Goal: Obtain resource: Download file/media

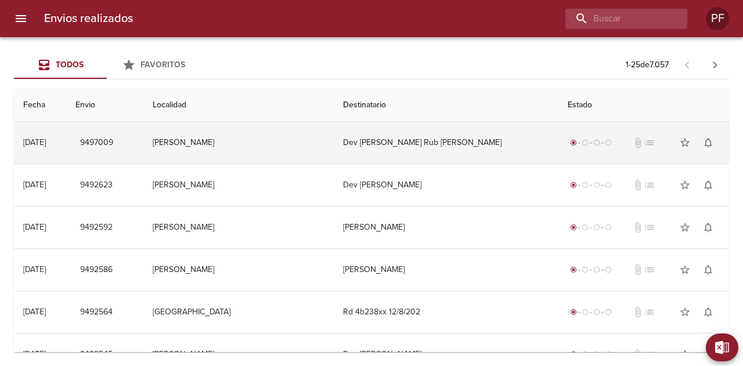
click at [381, 143] on td "Dev [PERSON_NAME] Rub [PERSON_NAME]" at bounding box center [446, 143] width 225 height 42
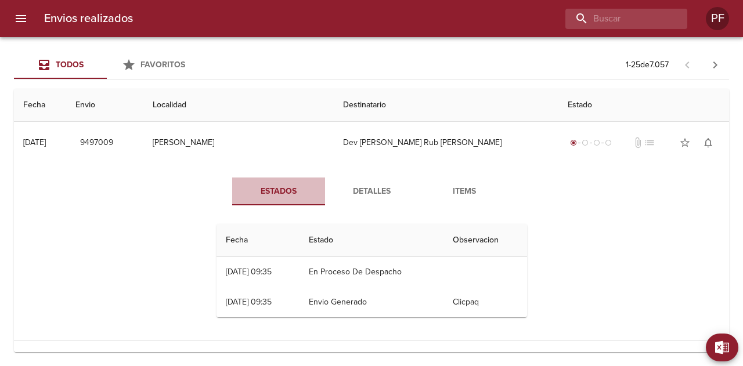
click at [288, 187] on span "Estados" at bounding box center [278, 192] width 79 height 15
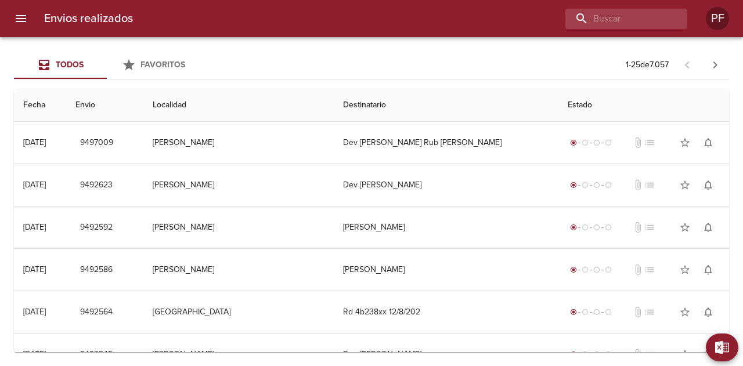
click at [23, 19] on icon "menu" at bounding box center [21, 18] width 10 height 7
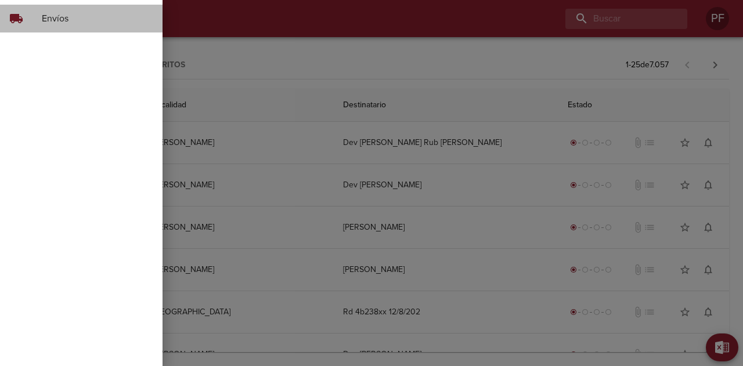
click at [55, 16] on span "Envíos" at bounding box center [97, 19] width 111 height 14
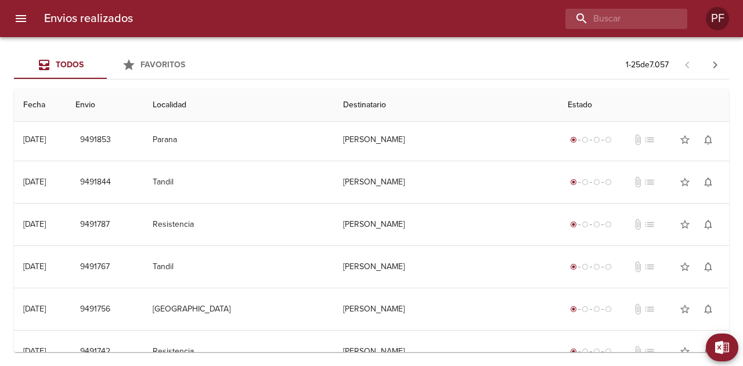
scroll to position [475, 0]
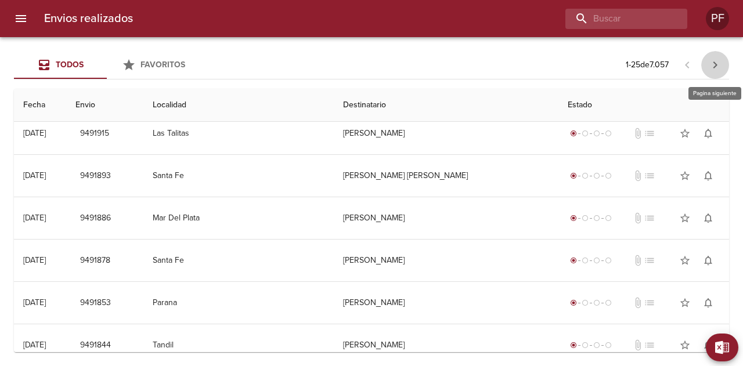
click at [712, 64] on icon "button" at bounding box center [715, 65] width 14 height 14
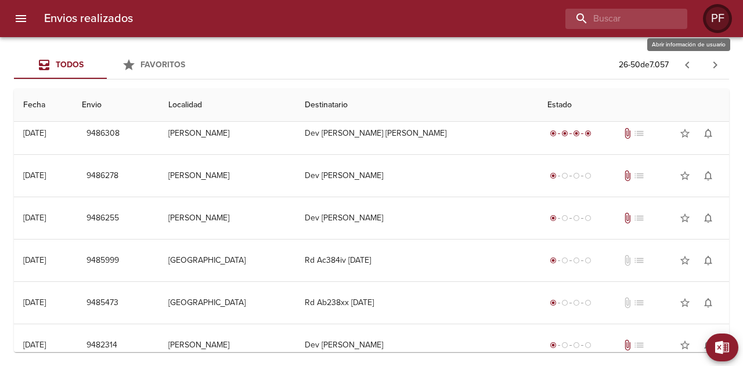
scroll to position [0, 0]
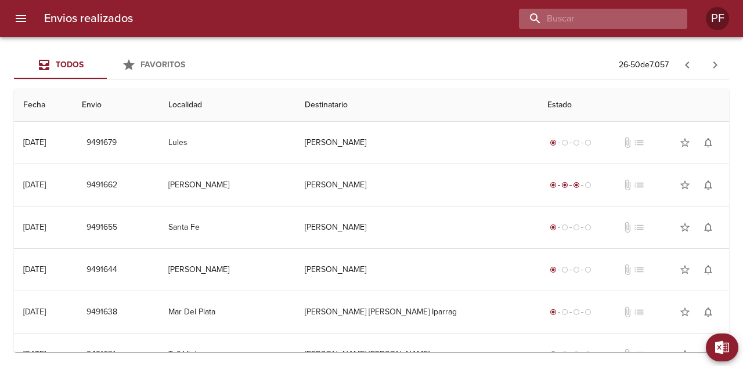
click at [595, 21] on input "buscar" at bounding box center [593, 19] width 149 height 20
paste input "128760056"
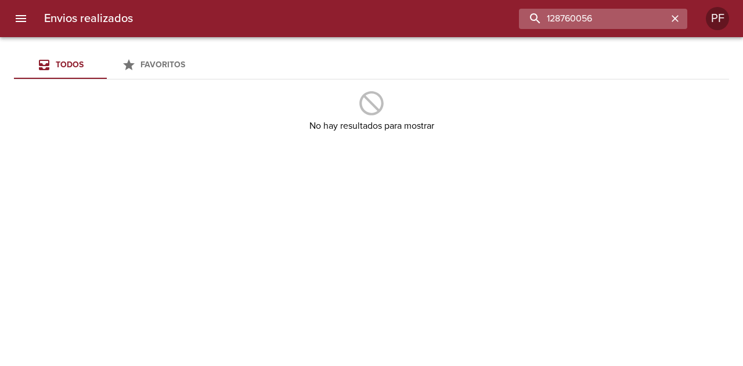
drag, startPoint x: 563, startPoint y: 19, endPoint x: 535, endPoint y: 16, distance: 28.7
click at [535, 16] on input "128760056" at bounding box center [593, 19] width 149 height 20
type input "760056"
click at [680, 19] on icon "button" at bounding box center [675, 19] width 12 height 12
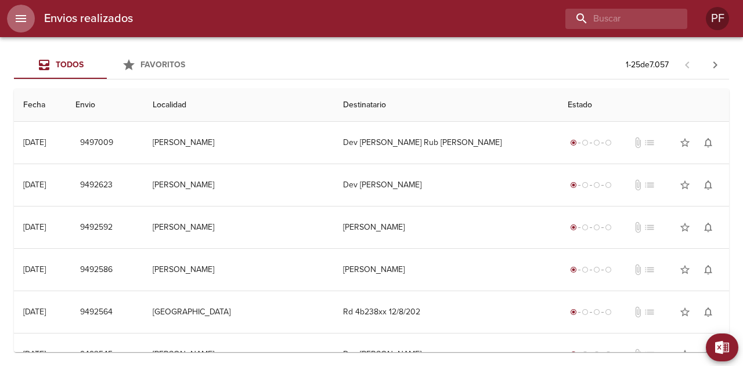
click at [17, 19] on icon "menu" at bounding box center [21, 18] width 10 height 7
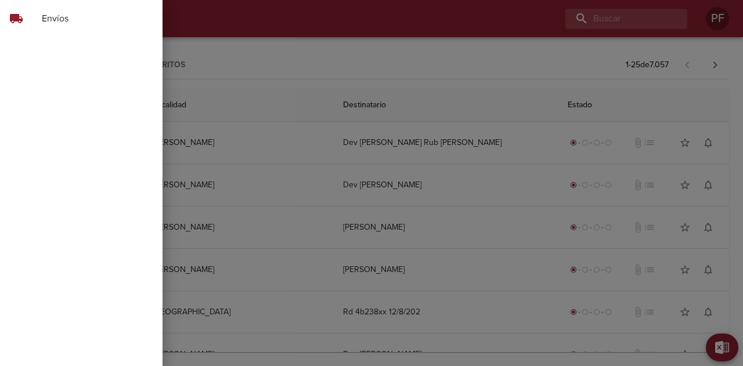
click at [216, 8] on div at bounding box center [371, 183] width 743 height 366
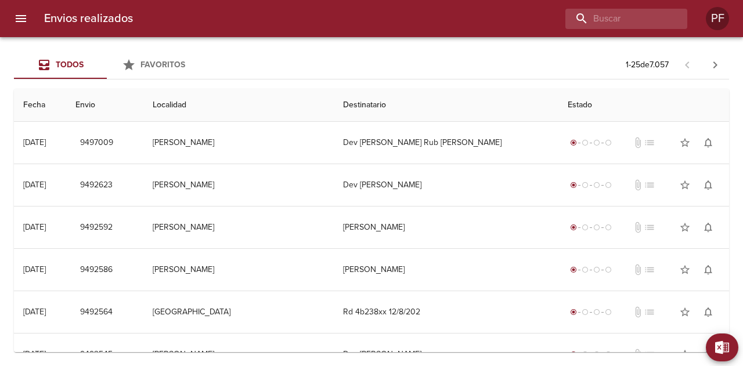
click at [218, 26] on div at bounding box center [414, 19] width 545 height 20
click at [609, 26] on input "buscar" at bounding box center [593, 19] width 149 height 20
paste input "JULIANA SQUICCIARINI"
type input "JULIANA SQUICCIARINI"
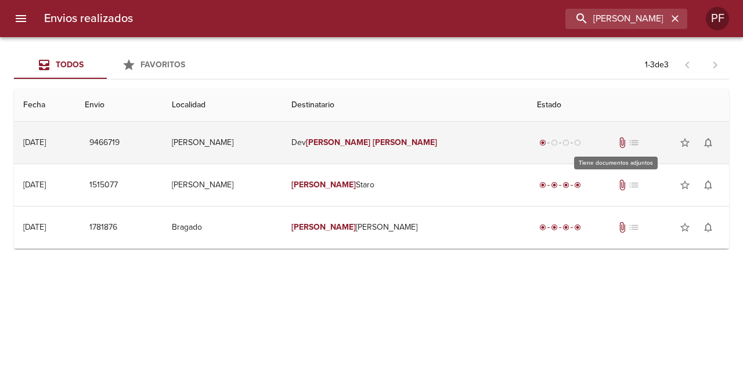
click at [616, 143] on span "attach_file" at bounding box center [622, 143] width 12 height 12
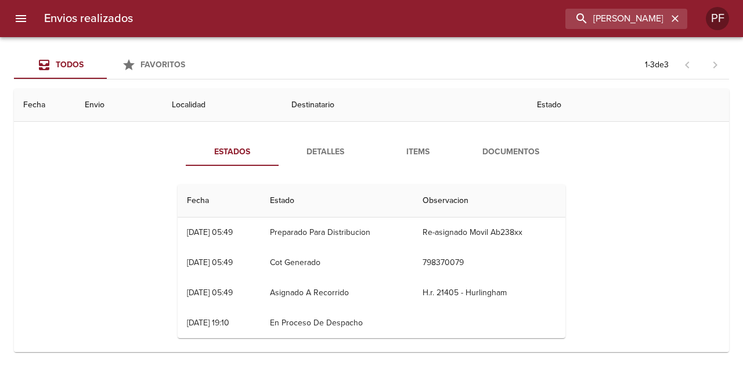
scroll to position [58, 0]
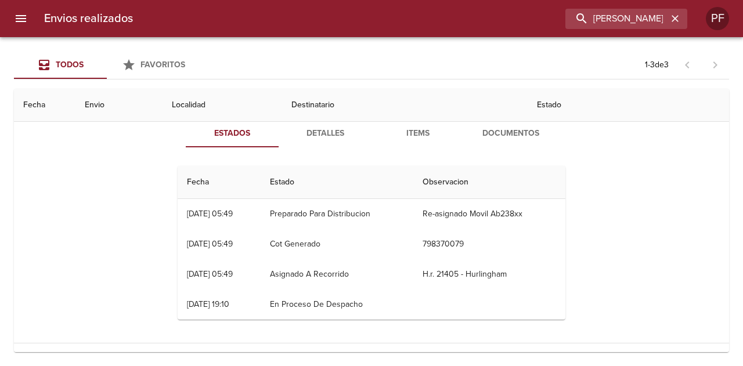
click at [306, 139] on span "Detalles" at bounding box center [325, 134] width 79 height 15
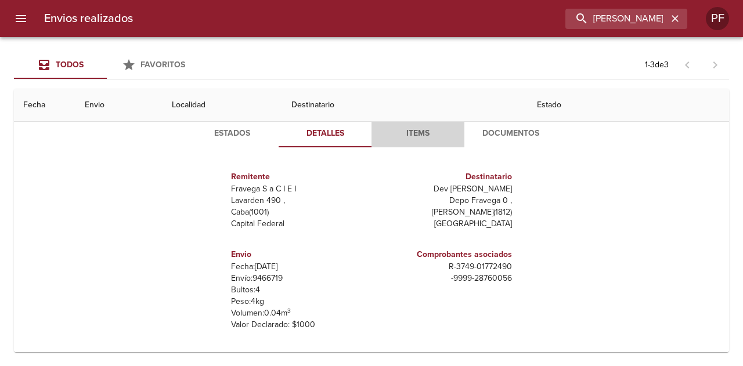
click at [407, 139] on span "Items" at bounding box center [417, 134] width 79 height 15
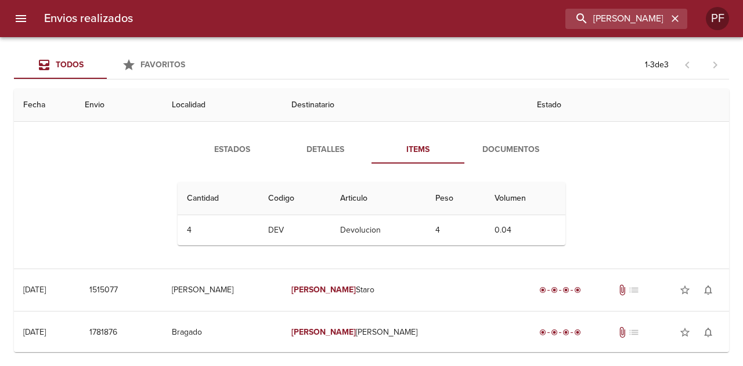
click at [518, 148] on span "Documentos" at bounding box center [510, 150] width 79 height 15
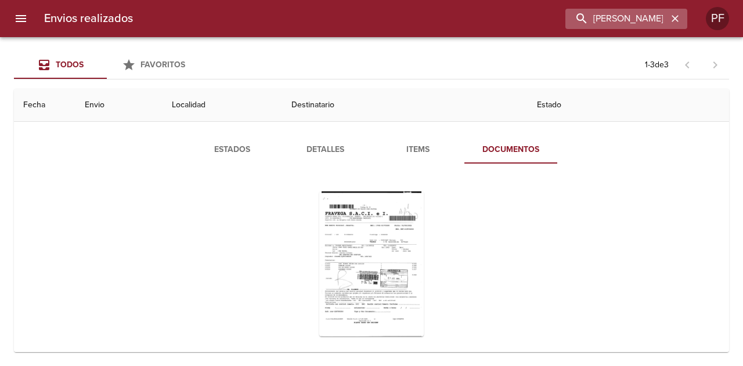
click at [680, 19] on icon "button" at bounding box center [675, 19] width 12 height 12
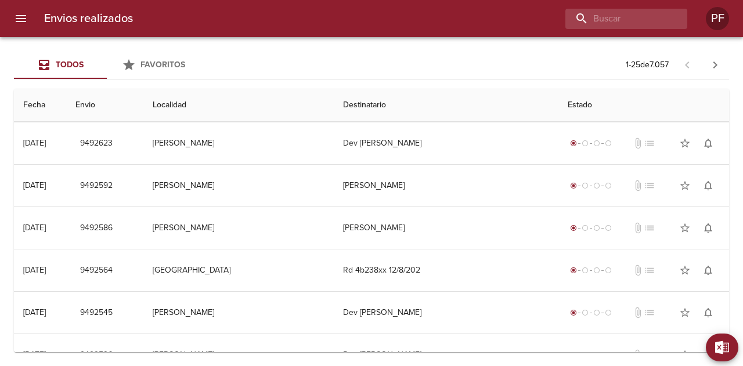
scroll to position [0, 0]
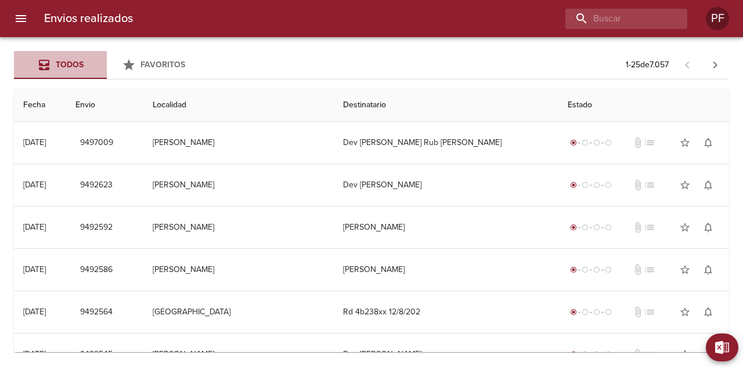
click at [57, 70] on div "Todos" at bounding box center [70, 65] width 28 height 15
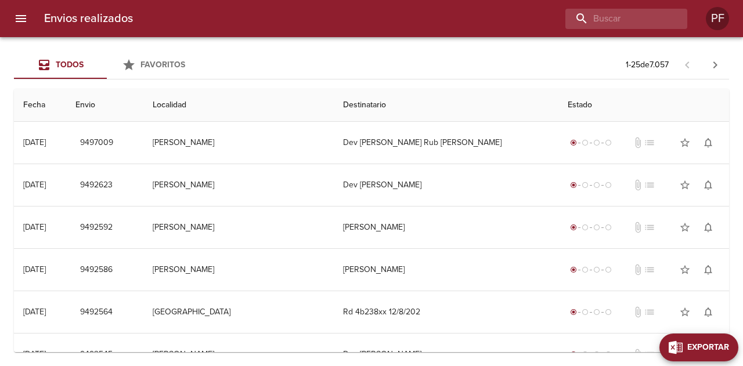
click at [722, 352] on span "Exportar" at bounding box center [708, 348] width 42 height 15
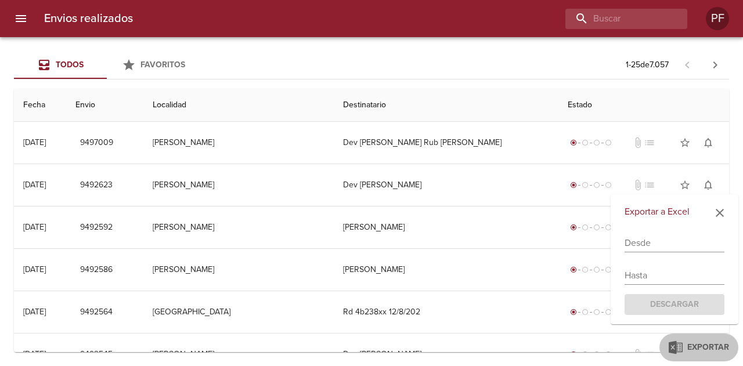
click at [668, 236] on input "text" at bounding box center [675, 243] width 100 height 19
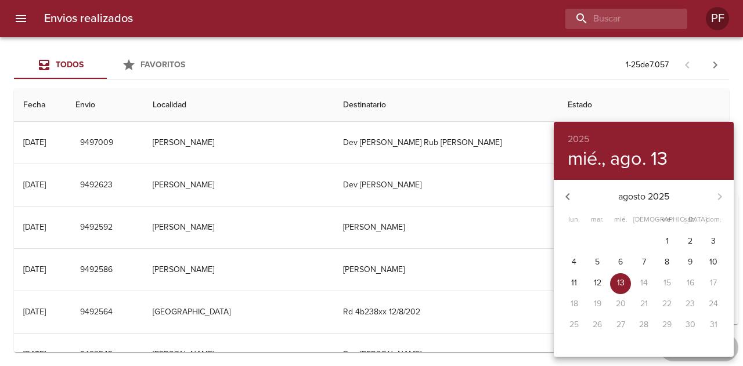
click at [664, 235] on button "1" at bounding box center [666, 242] width 21 height 21
type input "01/08/2025"
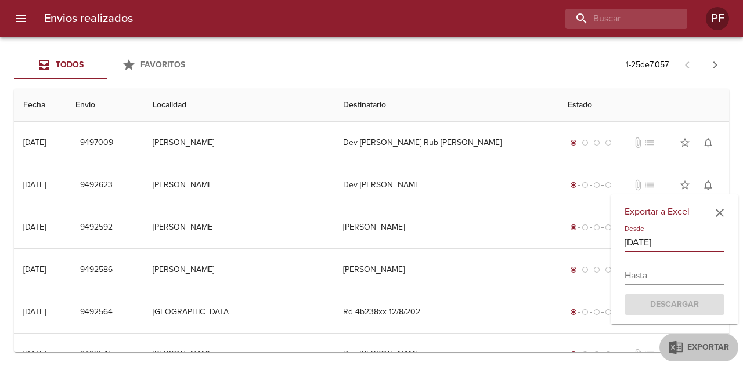
click at [668, 276] on input "text" at bounding box center [675, 275] width 100 height 19
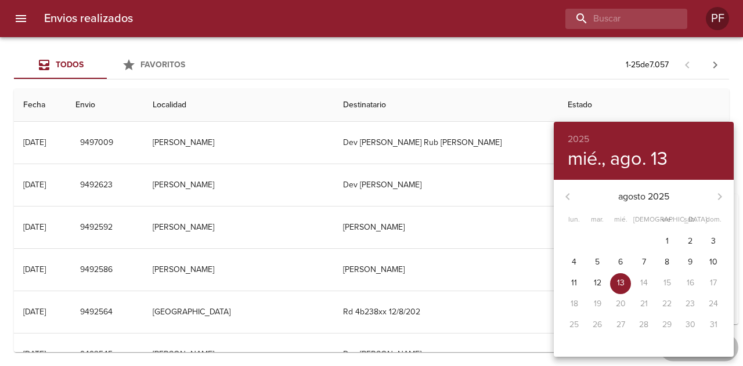
click at [627, 283] on span "13" at bounding box center [620, 283] width 21 height 12
type input "[DATE]"
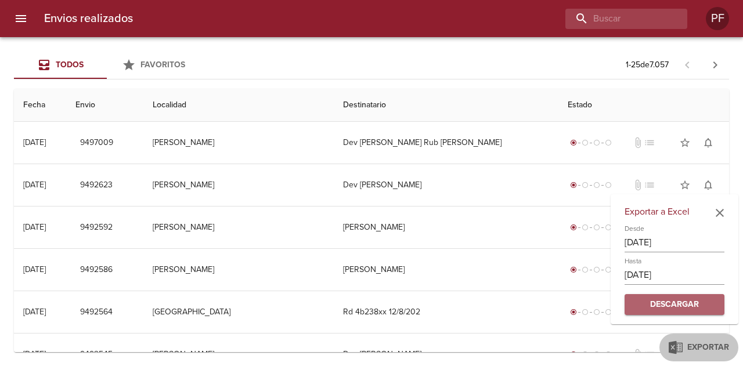
click at [684, 303] on span "Descargar" at bounding box center [674, 305] width 81 height 15
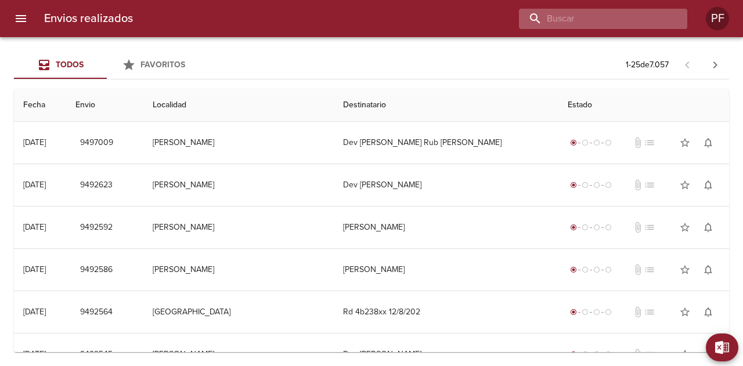
click at [620, 22] on input "buscar" at bounding box center [593, 19] width 149 height 20
paste input "760056"
type input "760056"
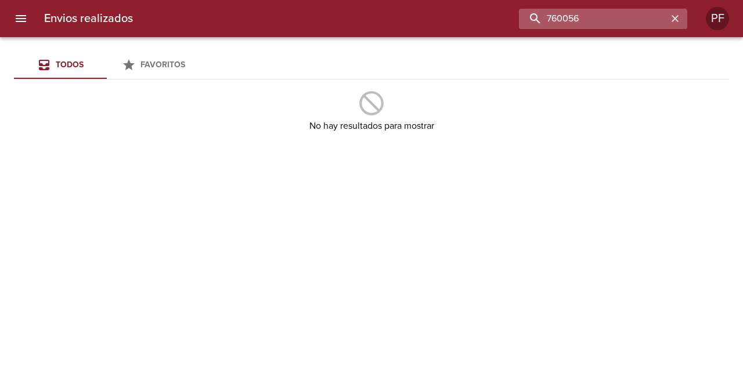
click at [552, 19] on input "760056" at bounding box center [593, 19] width 149 height 20
click at [683, 21] on div "760056" at bounding box center [626, 19] width 122 height 20
click at [676, 19] on icon "button" at bounding box center [675, 18] width 7 height 7
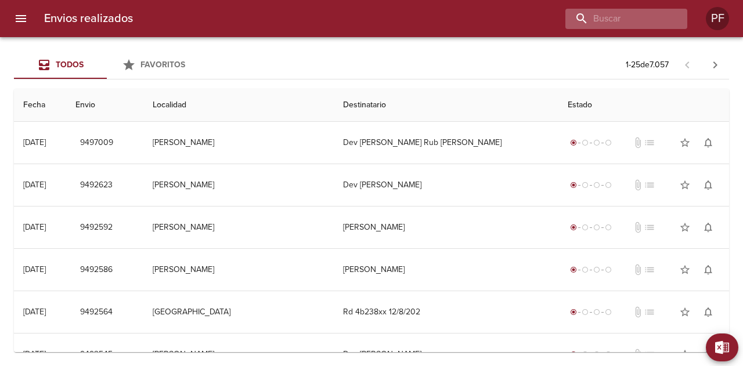
click at [669, 17] on div at bounding box center [626, 19] width 122 height 20
paste input "JULIANA SQUICCIARINI"
type input "JULIANA SQUICCIARINI"
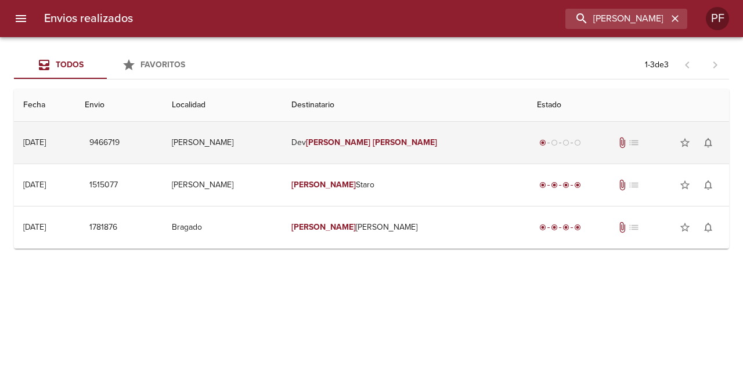
click at [401, 146] on em "Squicciarini" at bounding box center [405, 143] width 64 height 10
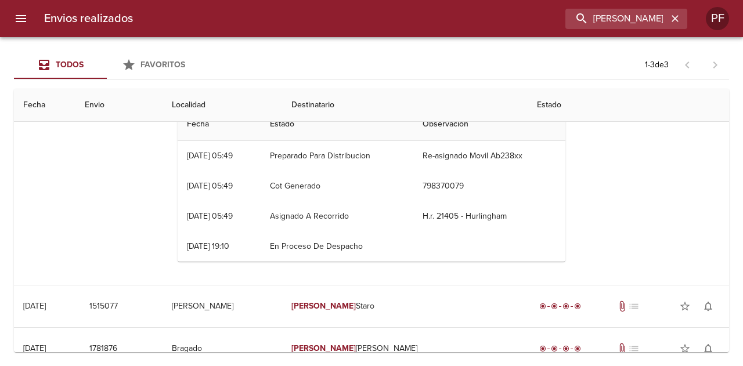
scroll to position [58, 0]
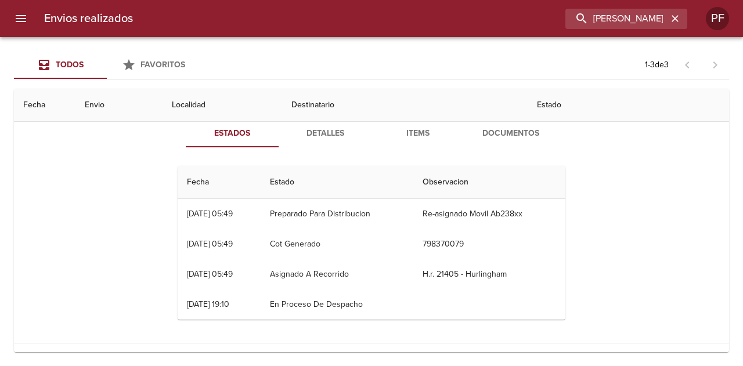
click at [315, 134] on span "Detalles" at bounding box center [325, 134] width 79 height 15
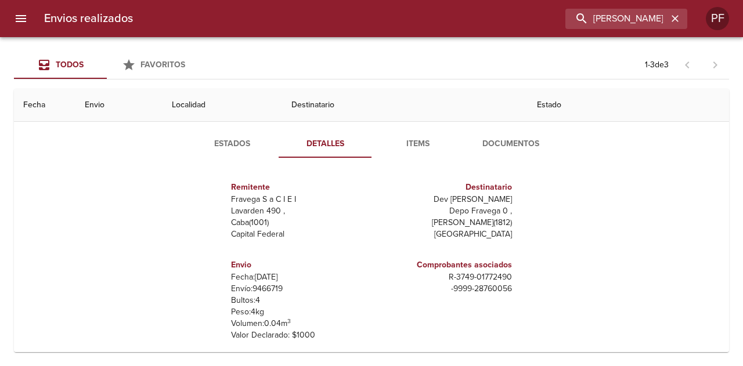
scroll to position [0, 0]
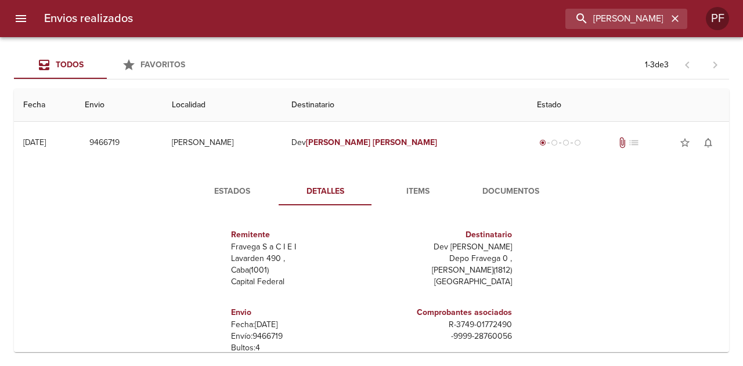
click at [412, 187] on span "Items" at bounding box center [417, 192] width 79 height 15
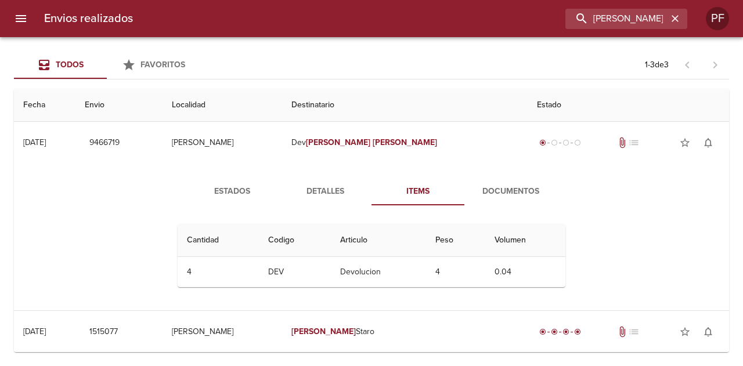
click at [471, 200] on button "Documentos" at bounding box center [510, 192] width 93 height 28
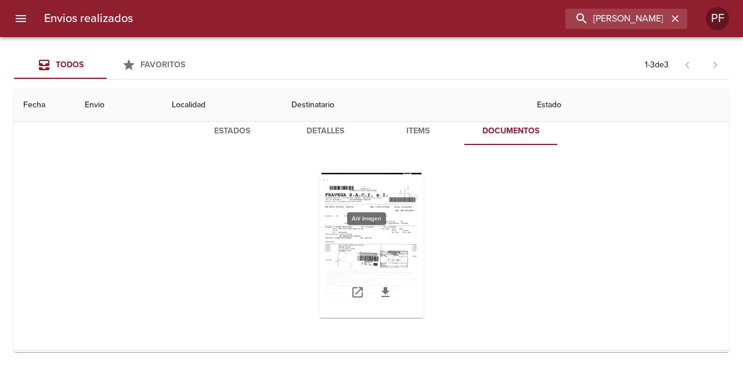
scroll to position [116, 0]
